Goal: Find specific page/section: Find specific page/section

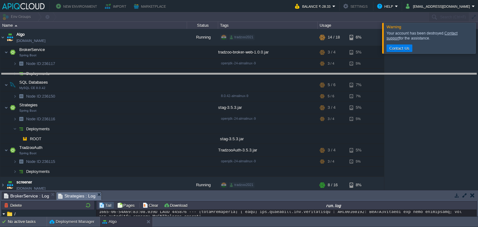
drag, startPoint x: 253, startPoint y: 192, endPoint x: 254, endPoint y: 30, distance: 161.9
click at [254, 30] on body "New Environment Import Marketplace Bonus ₹0.00 Upgrade Account Balance ₹-28.33 …" at bounding box center [239, 113] width 478 height 227
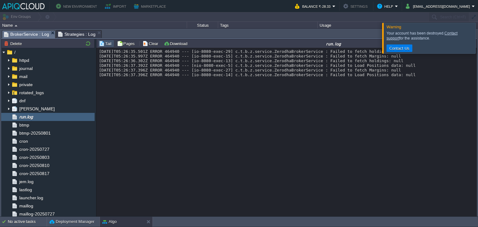
click at [24, 34] on span "BrokerService : Log" at bounding box center [26, 35] width 45 height 8
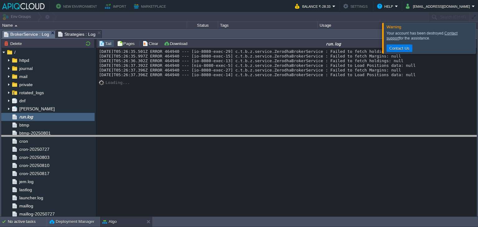
drag, startPoint x: 291, startPoint y: 35, endPoint x: 321, endPoint y: 158, distance: 126.7
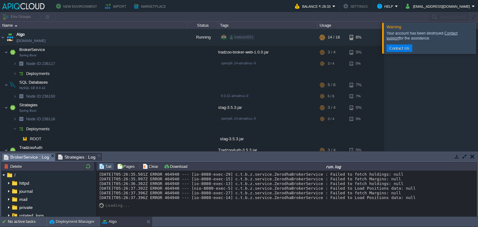
click at [474, 155] on button "button" at bounding box center [472, 157] width 4 height 6
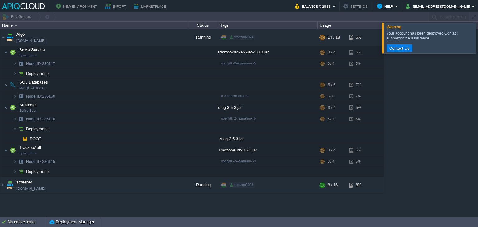
click at [478, 33] on div at bounding box center [486, 38] width 0 height 31
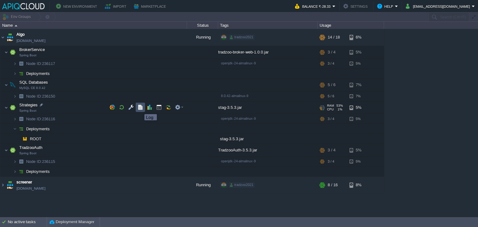
click at [140, 109] on button "button" at bounding box center [141, 108] width 6 height 6
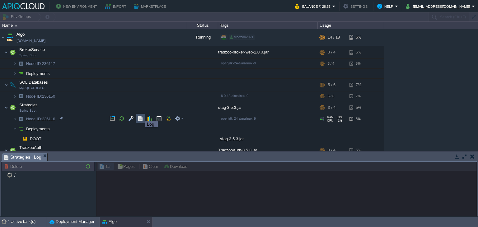
click at [141, 116] on button "button" at bounding box center [141, 119] width 6 height 6
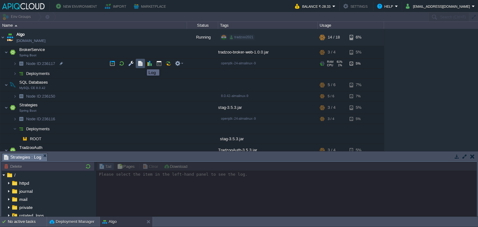
click at [142, 64] on button "button" at bounding box center [141, 64] width 6 height 6
click at [35, 159] on span "Strategies : Log" at bounding box center [22, 158] width 37 height 8
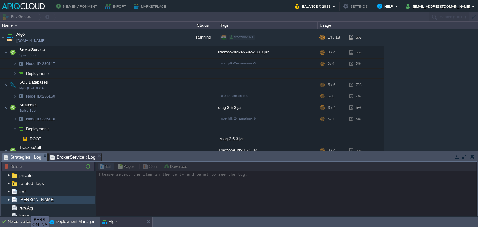
scroll to position [32, 0]
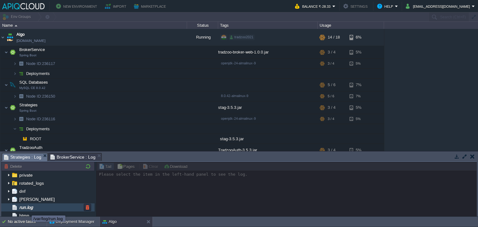
click at [27, 207] on span "run.log" at bounding box center [26, 208] width 16 height 6
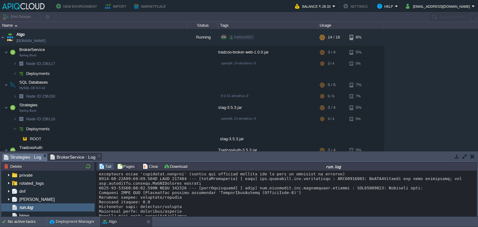
scroll to position [943, 0]
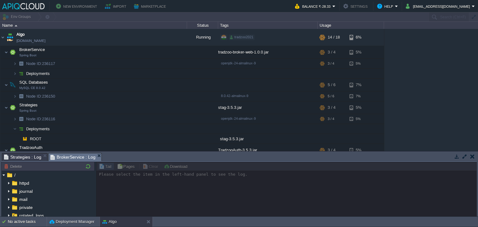
click at [71, 160] on span "BrokerService : Log" at bounding box center [72, 158] width 45 height 8
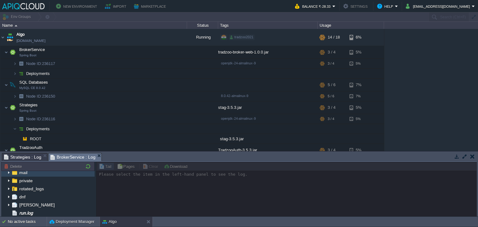
scroll to position [27, 0]
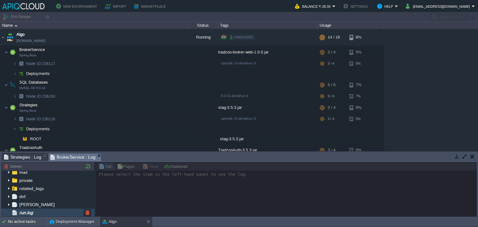
click at [34, 210] on span "run.log" at bounding box center [26, 213] width 16 height 6
